Goal: Transaction & Acquisition: Purchase product/service

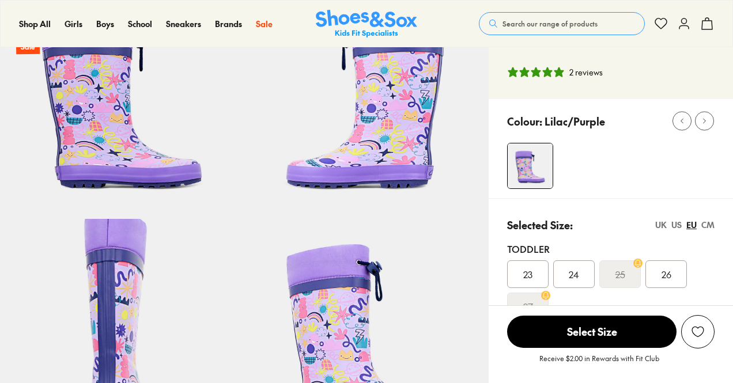
select select "*"
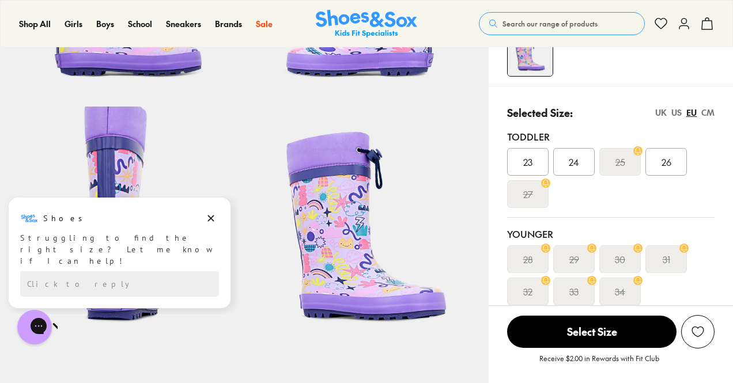
scroll to position [192, 0]
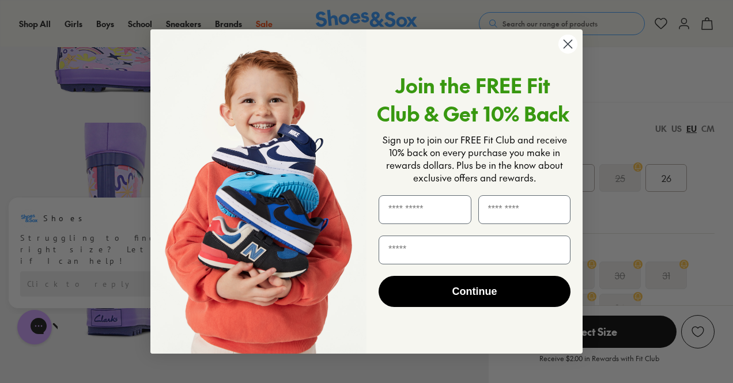
click at [571, 45] on circle "Close dialog" at bounding box center [567, 44] width 19 height 19
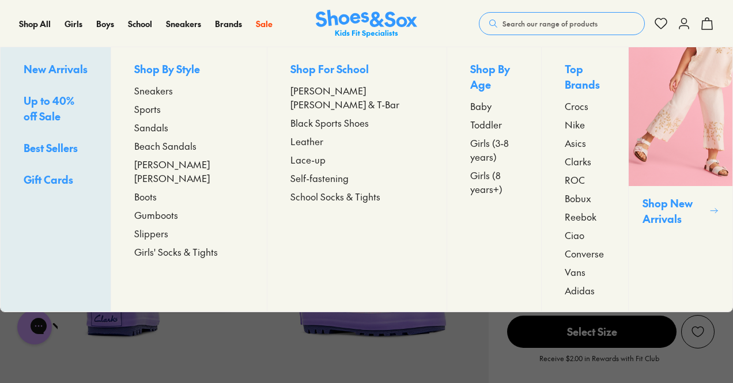
click at [176, 208] on span "Gumboots" at bounding box center [156, 215] width 44 height 14
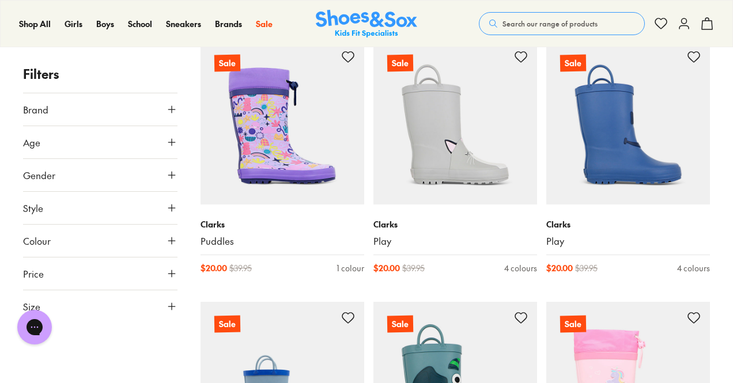
click at [172, 143] on icon at bounding box center [172, 142] width 12 height 12
click at [169, 141] on icon at bounding box center [172, 142] width 12 height 12
click at [174, 306] on icon at bounding box center [172, 307] width 12 height 12
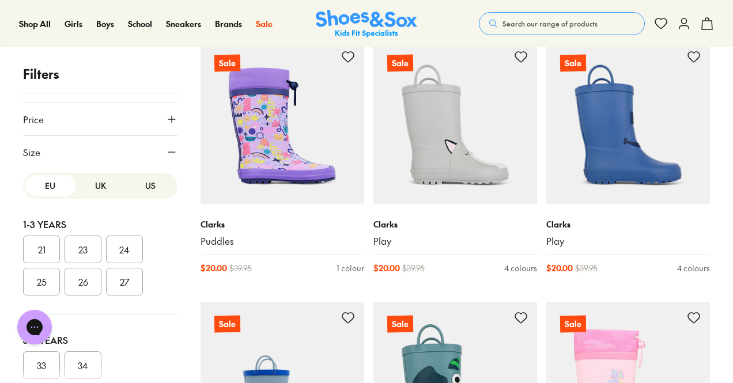
scroll to position [36, 0]
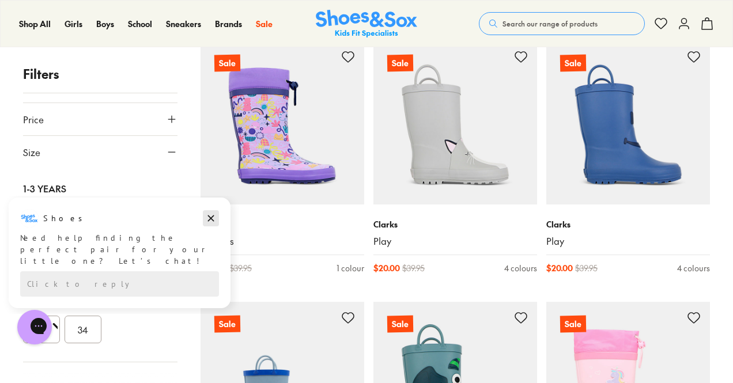
click at [213, 217] on icon "Dismiss campaign" at bounding box center [211, 218] width 6 height 6
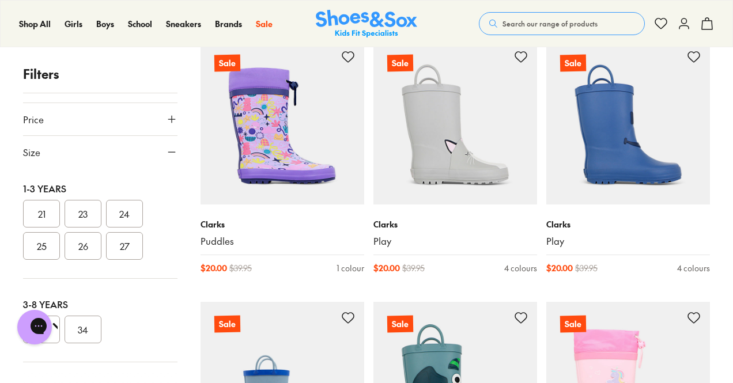
click at [78, 335] on button "34" at bounding box center [83, 330] width 37 height 28
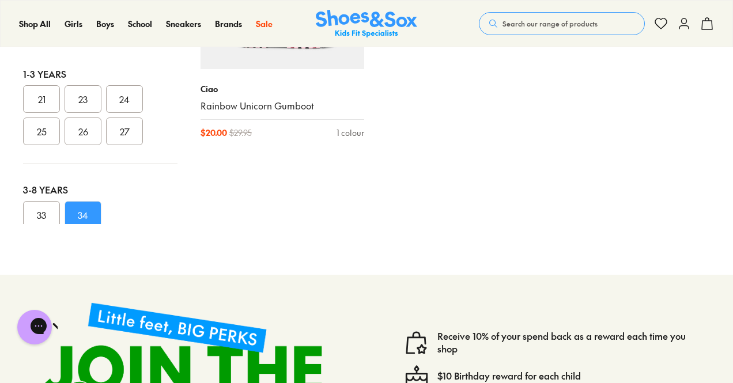
scroll to position [384, 0]
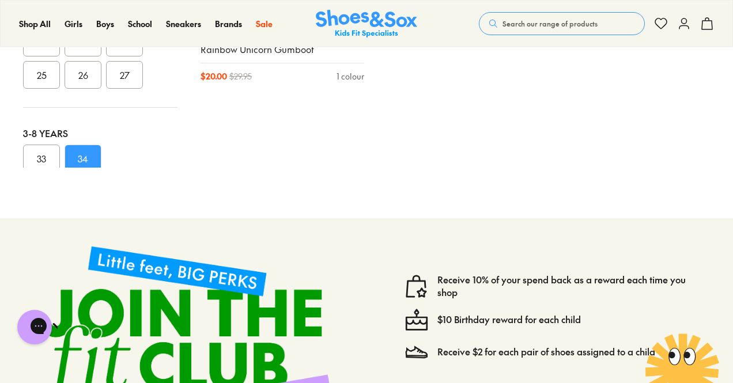
click at [39, 163] on button "33" at bounding box center [41, 159] width 37 height 28
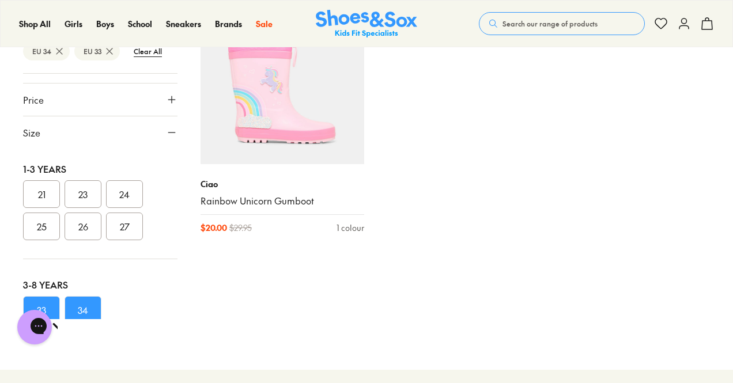
scroll to position [248, 0]
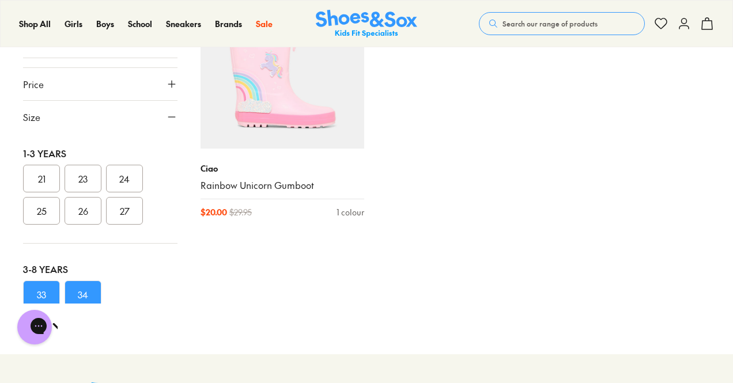
click at [93, 295] on button "34" at bounding box center [83, 294] width 37 height 28
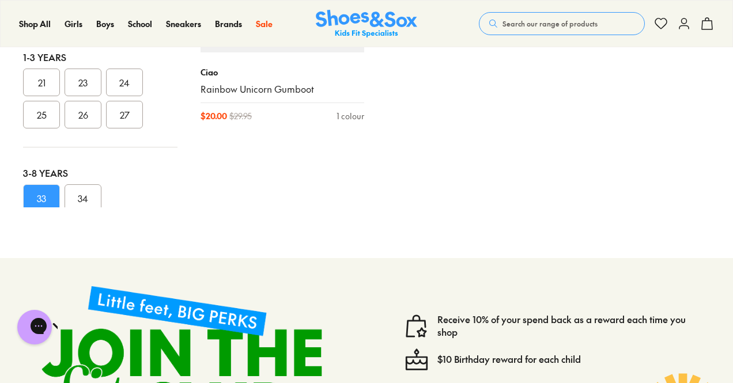
click at [80, 196] on button "34" at bounding box center [83, 198] width 37 height 28
